Goal: Check status: Check status

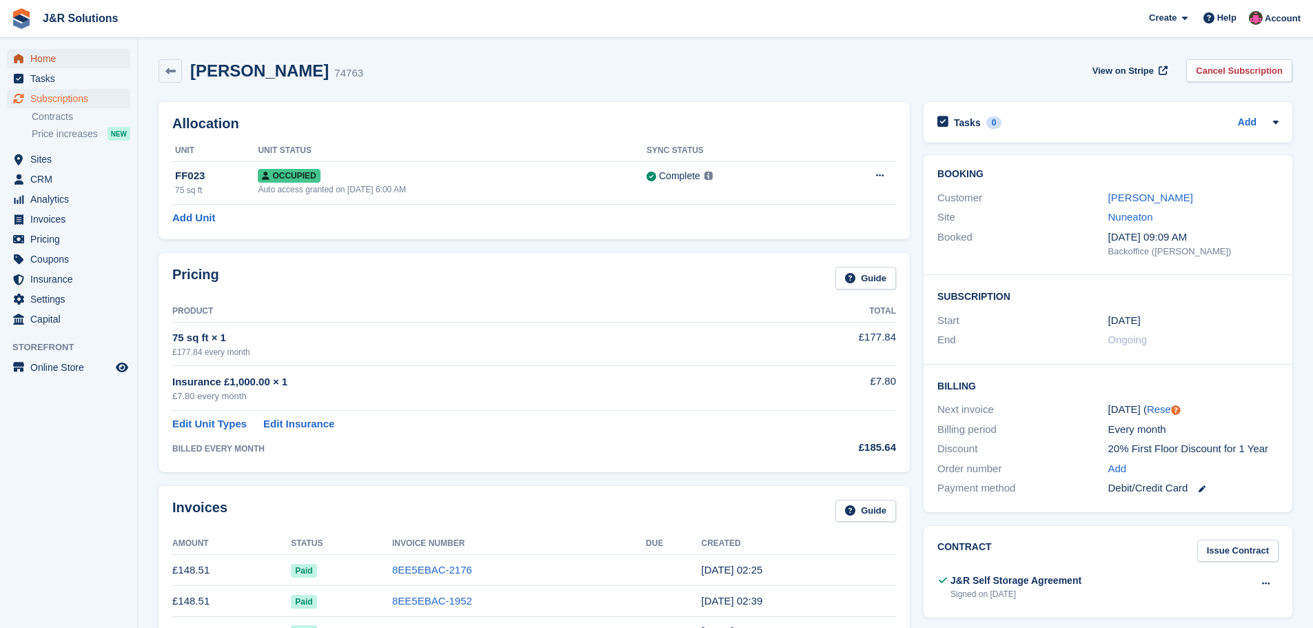
click at [65, 54] on span "Home" at bounding box center [71, 58] width 83 height 19
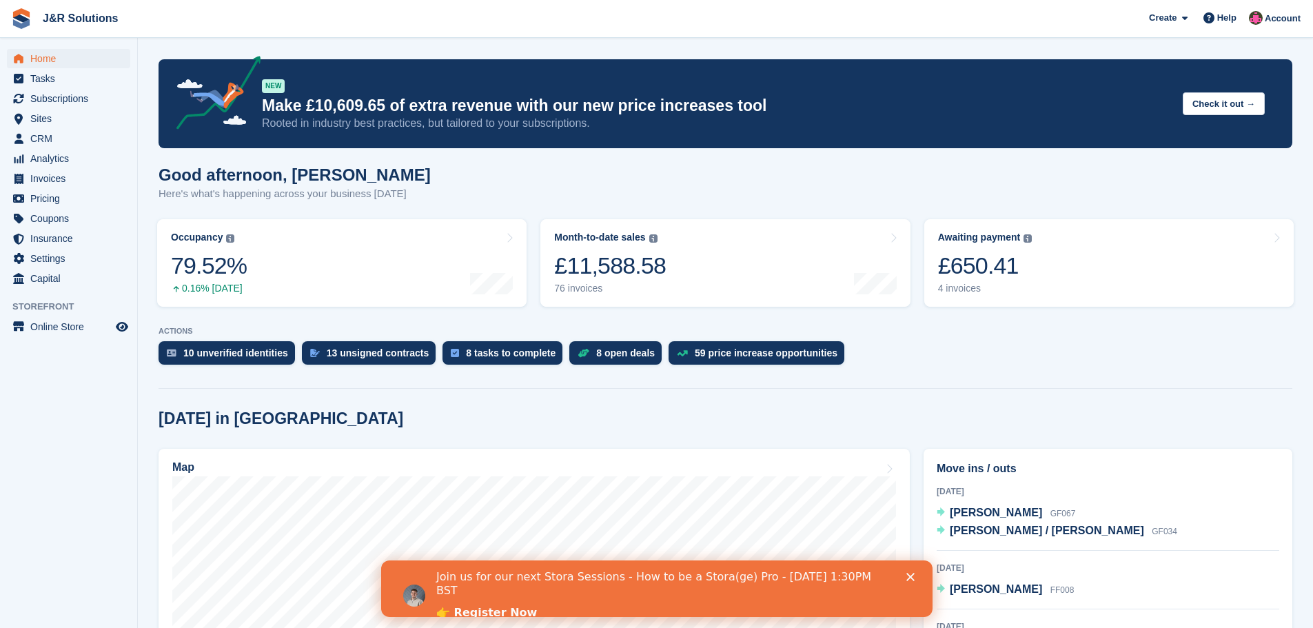
click at [1134, 335] on p "ACTIONS" at bounding box center [726, 331] width 1134 height 9
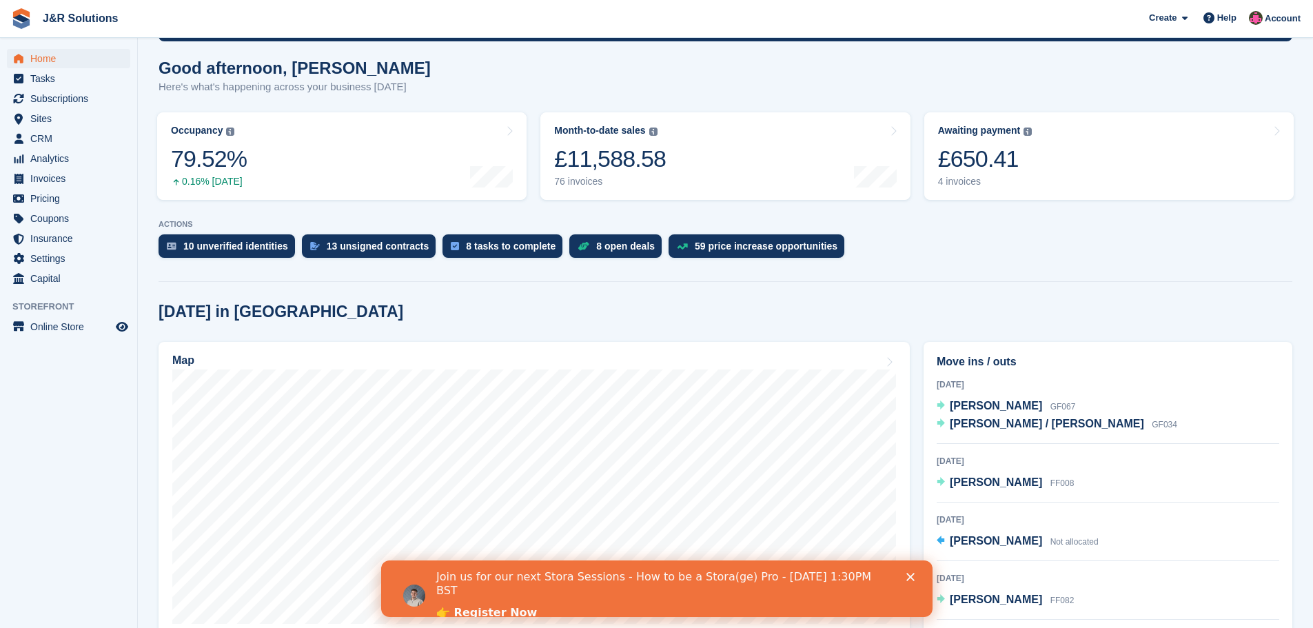
scroll to position [69, 0]
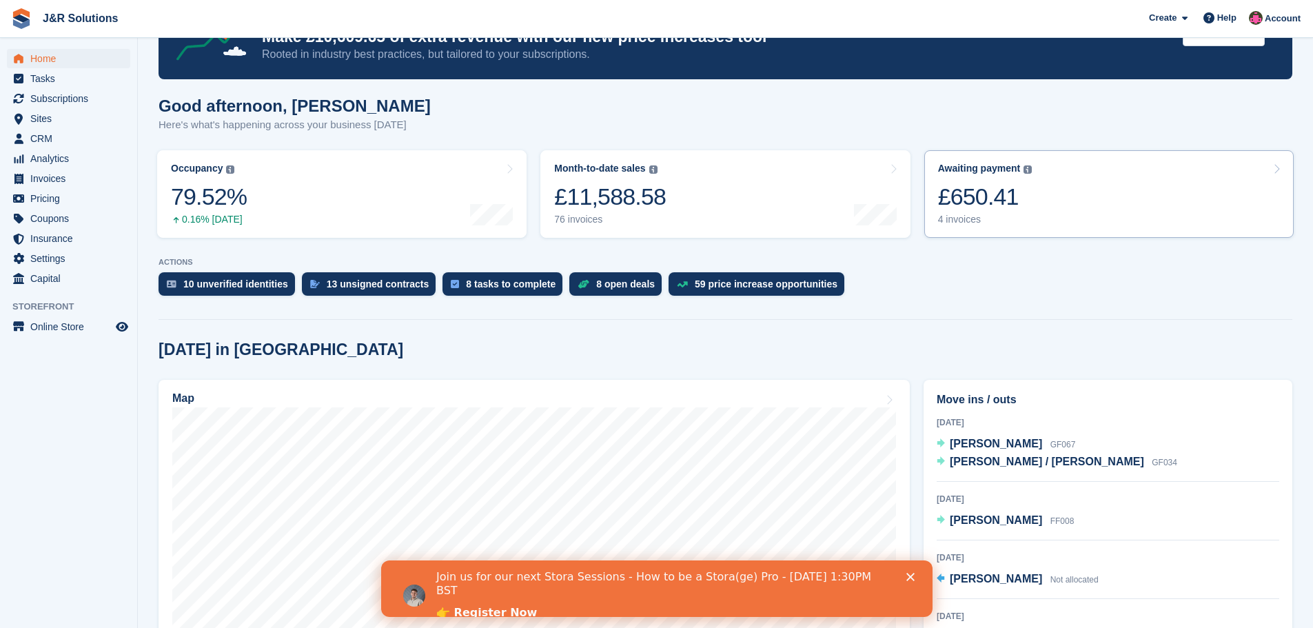
click at [963, 221] on div "4 invoices" at bounding box center [985, 220] width 94 height 12
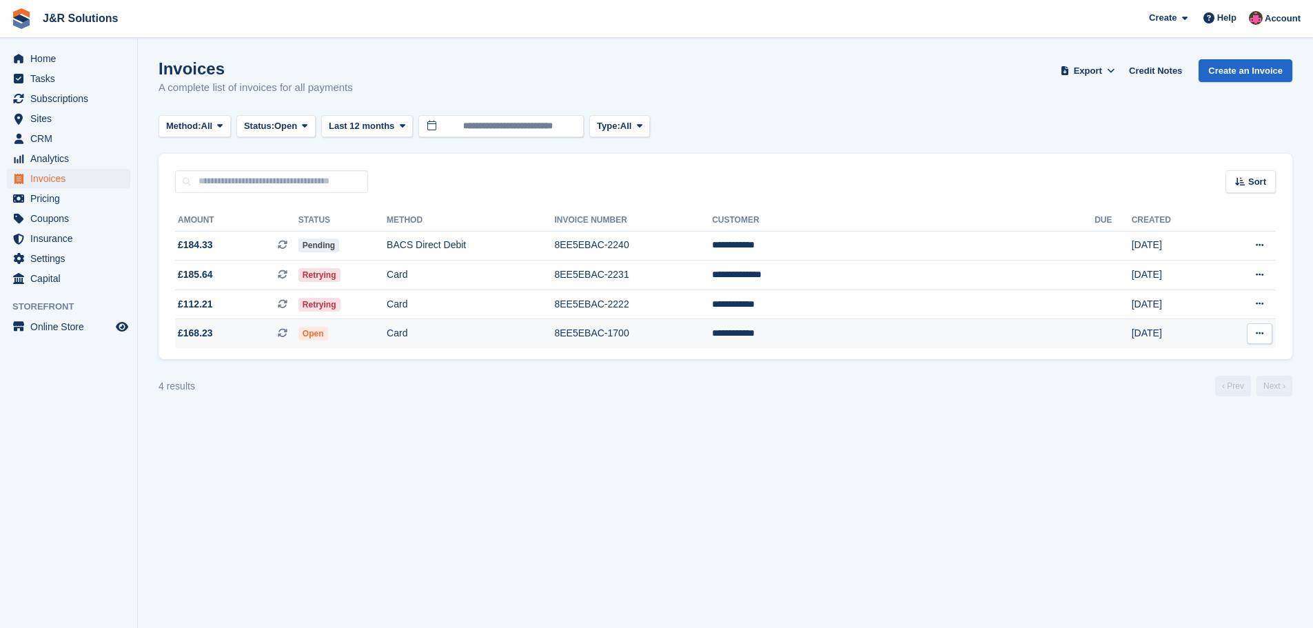
click at [461, 336] on td "Card" at bounding box center [471, 333] width 168 height 29
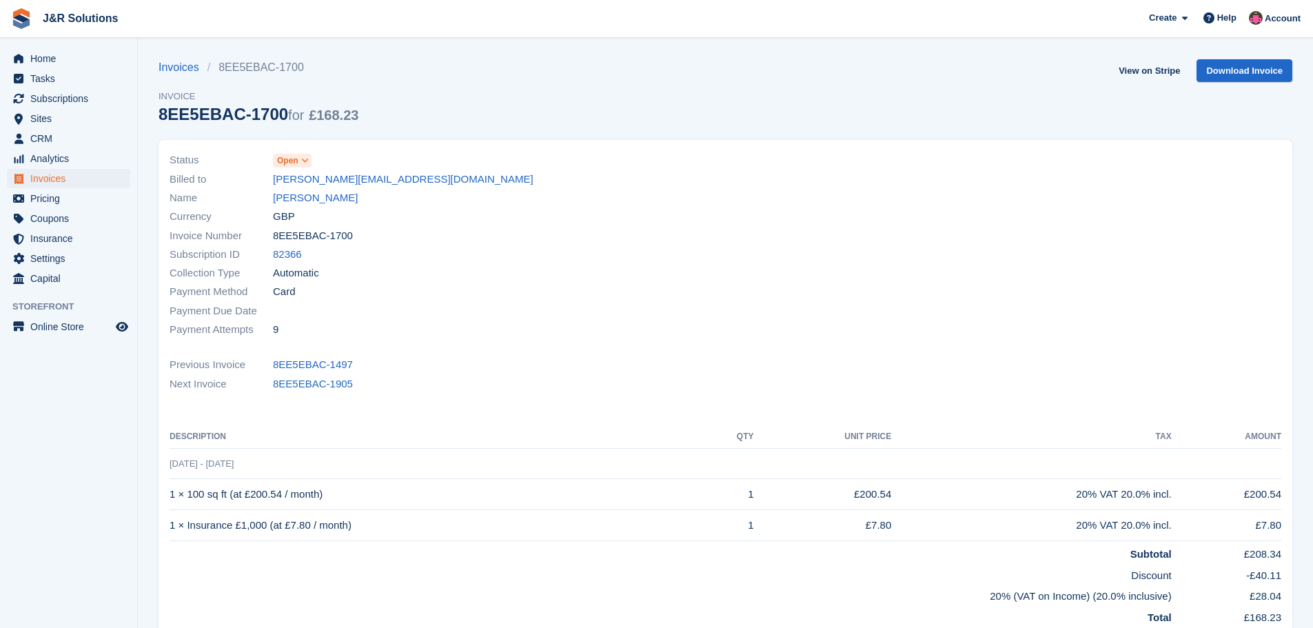
click at [309, 159] on span at bounding box center [305, 160] width 11 height 11
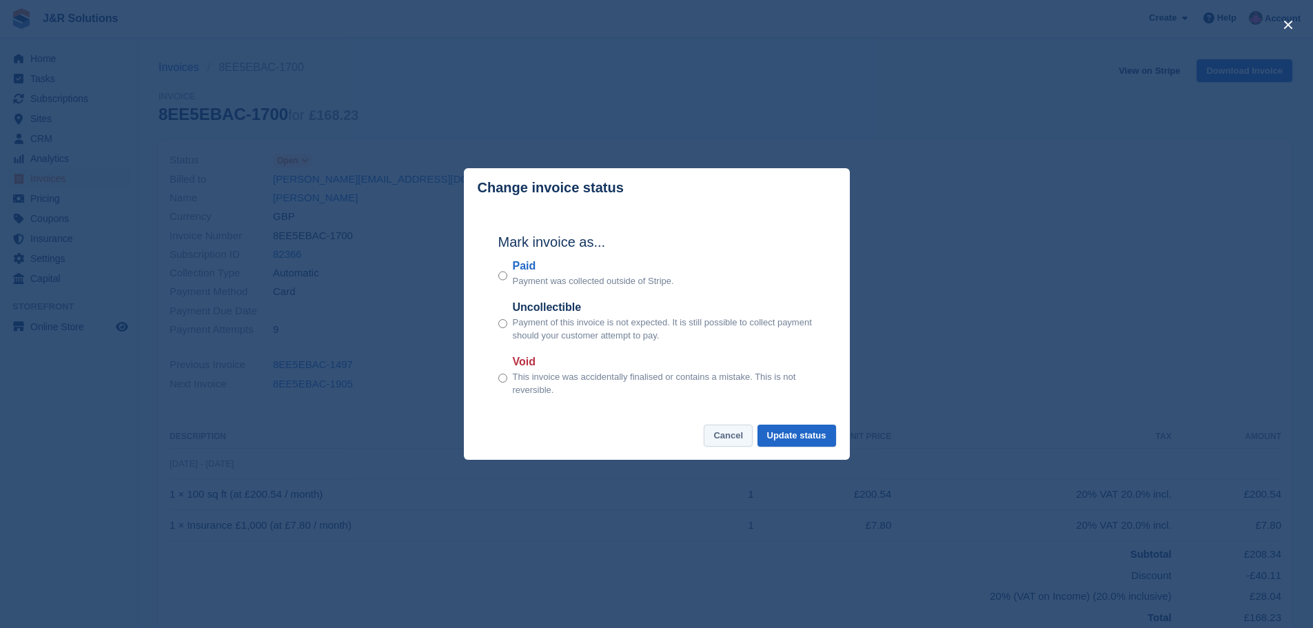
click at [723, 436] on button "Cancel" at bounding box center [728, 436] width 49 height 23
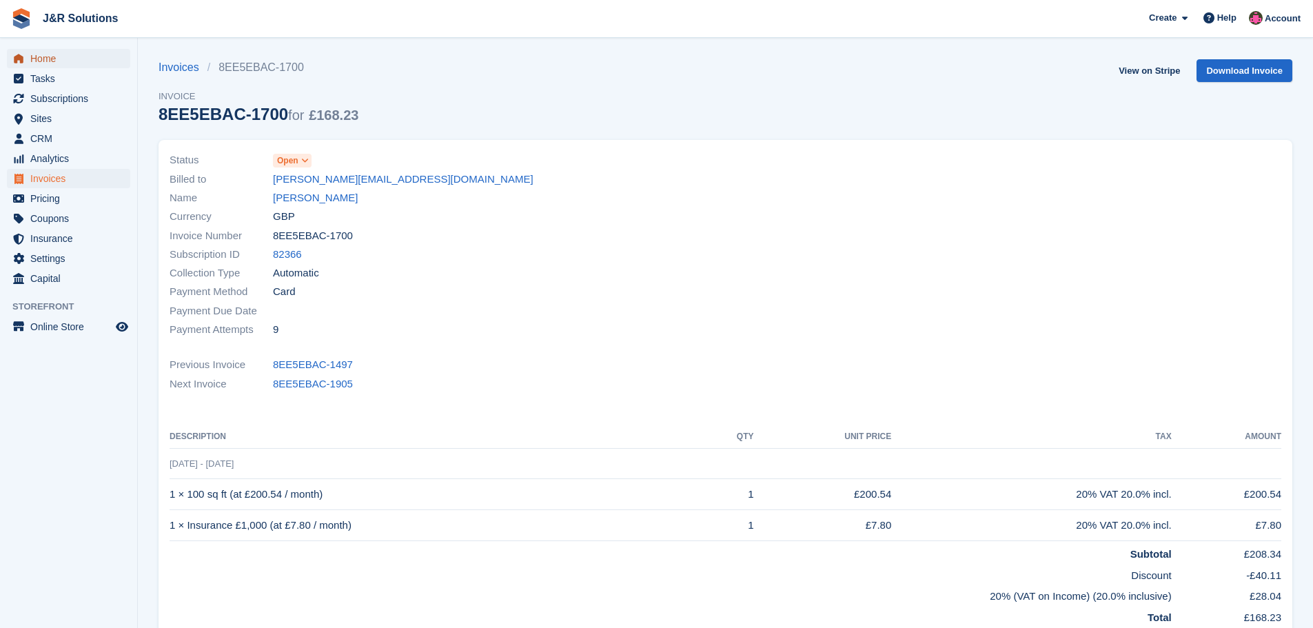
click at [48, 61] on span "Home" at bounding box center [71, 58] width 83 height 19
